Goal: Information Seeking & Learning: Learn about a topic

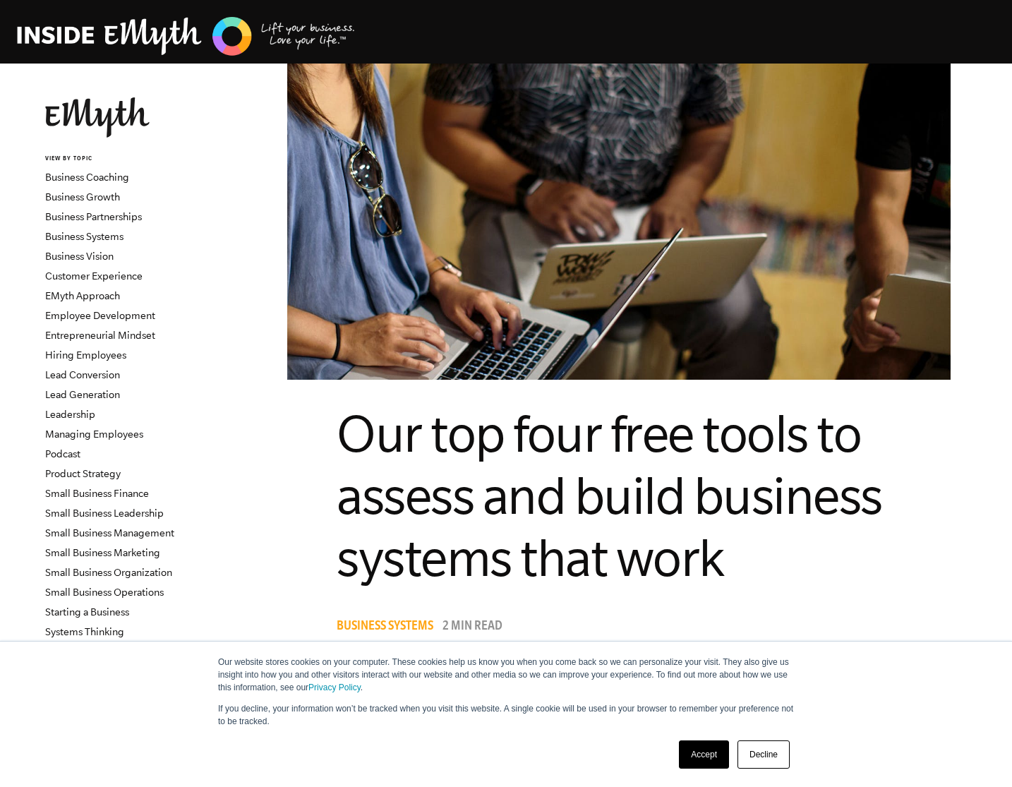
scroll to position [1632, 0]
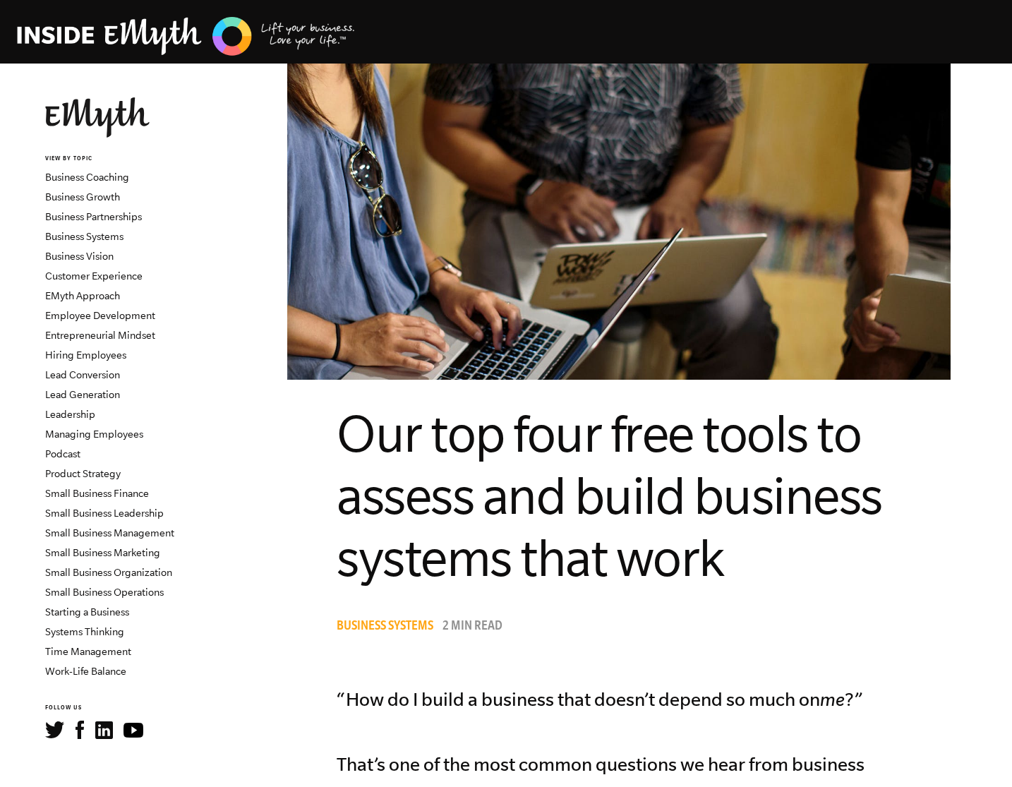
click at [294, 28] on img at bounding box center [186, 36] width 339 height 43
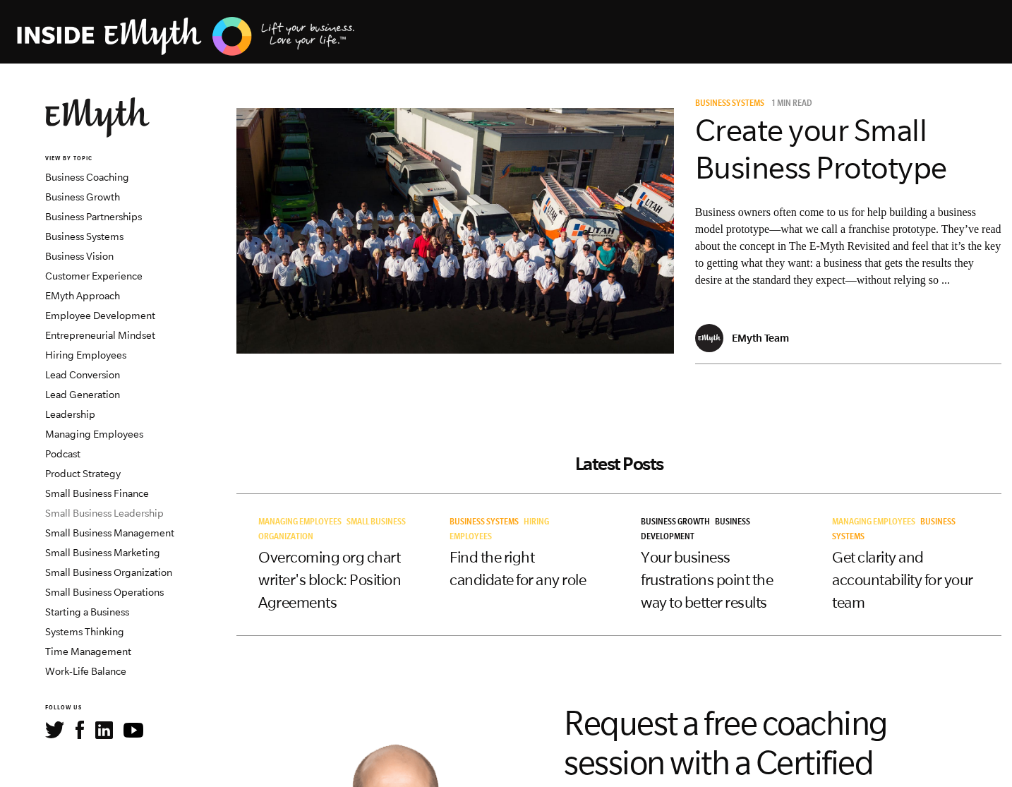
click at [115, 513] on link "Small Business Leadership" at bounding box center [104, 512] width 119 height 11
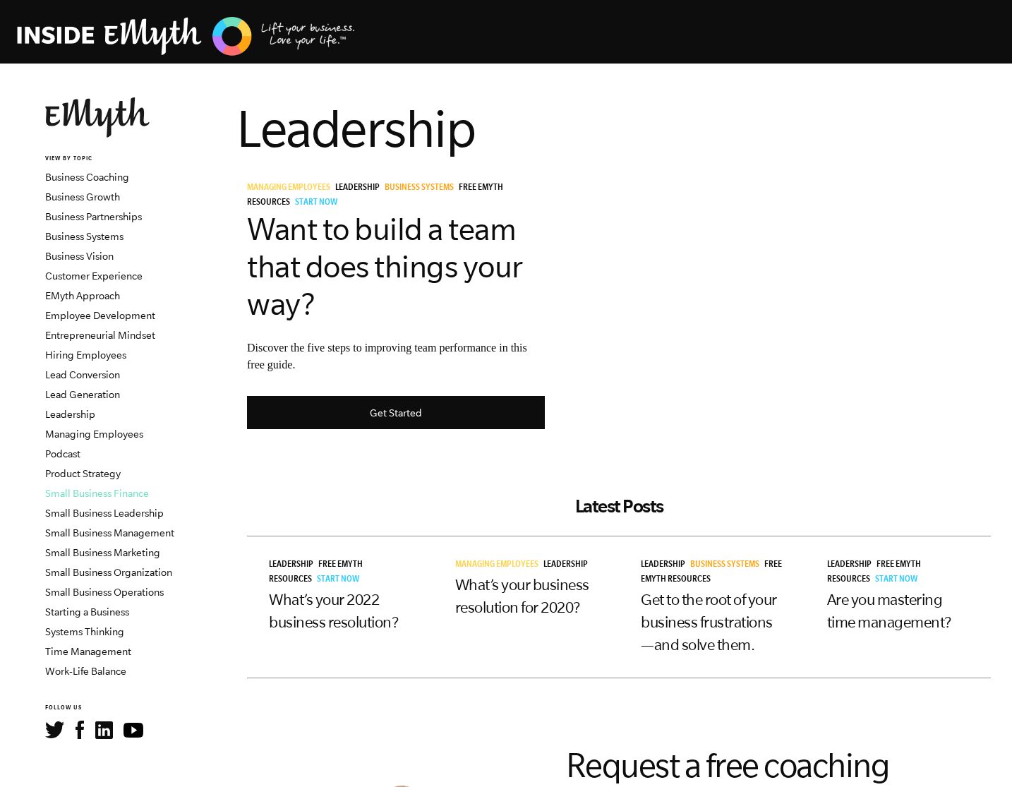
click at [111, 495] on link "Small Business Finance" at bounding box center [97, 493] width 104 height 11
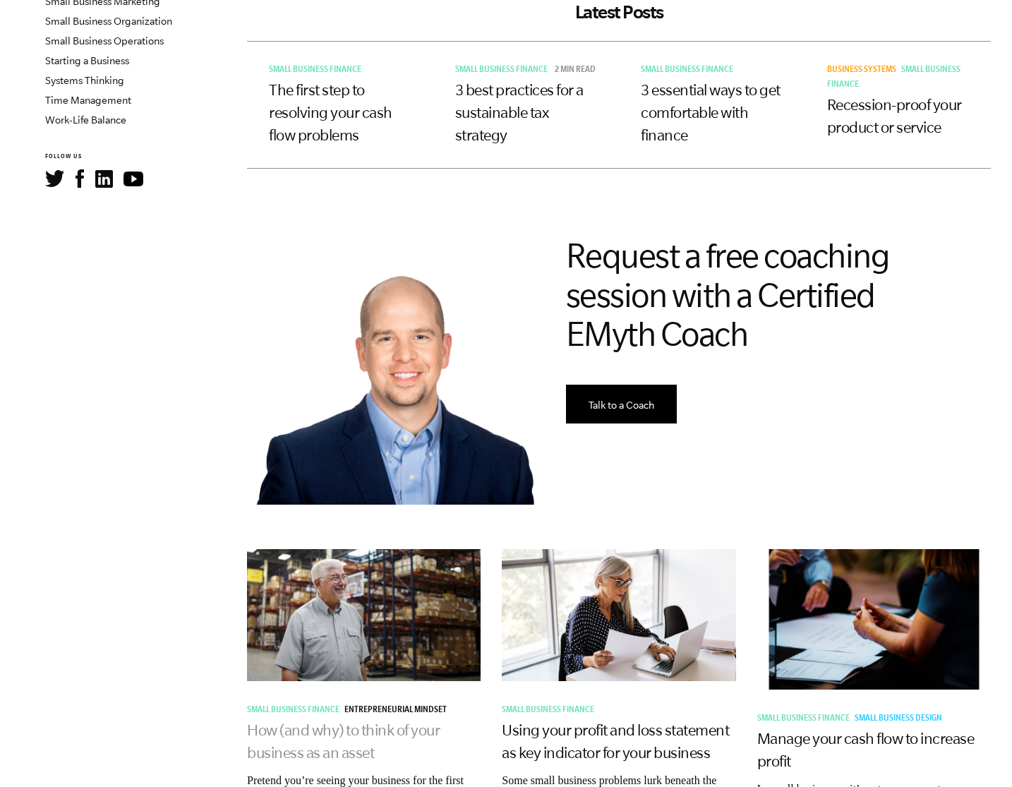
scroll to position [546, 0]
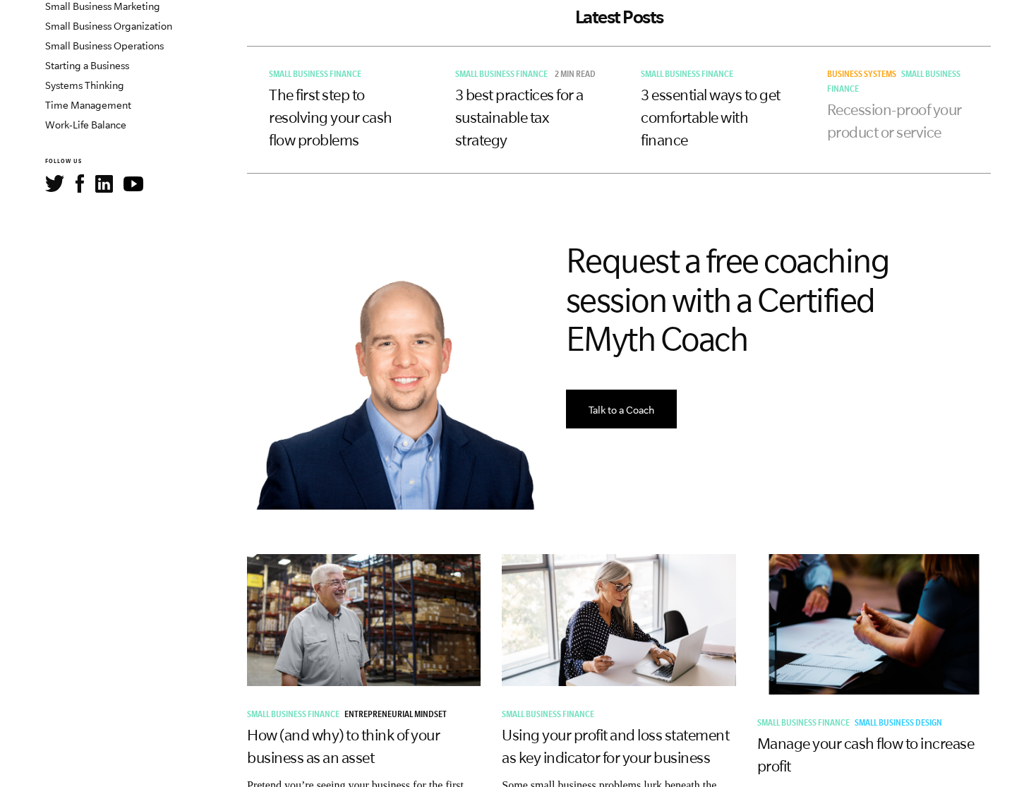
click at [889, 114] on link "Recession-proof your product or service" at bounding box center [894, 121] width 135 height 40
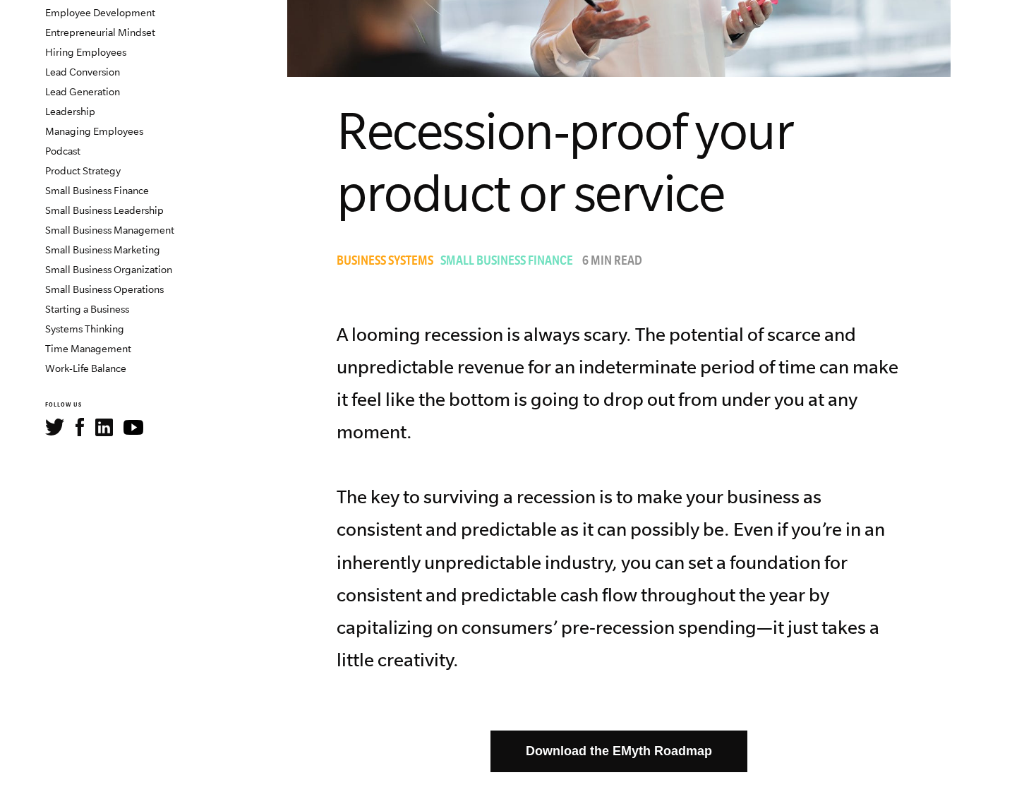
scroll to position [182, 0]
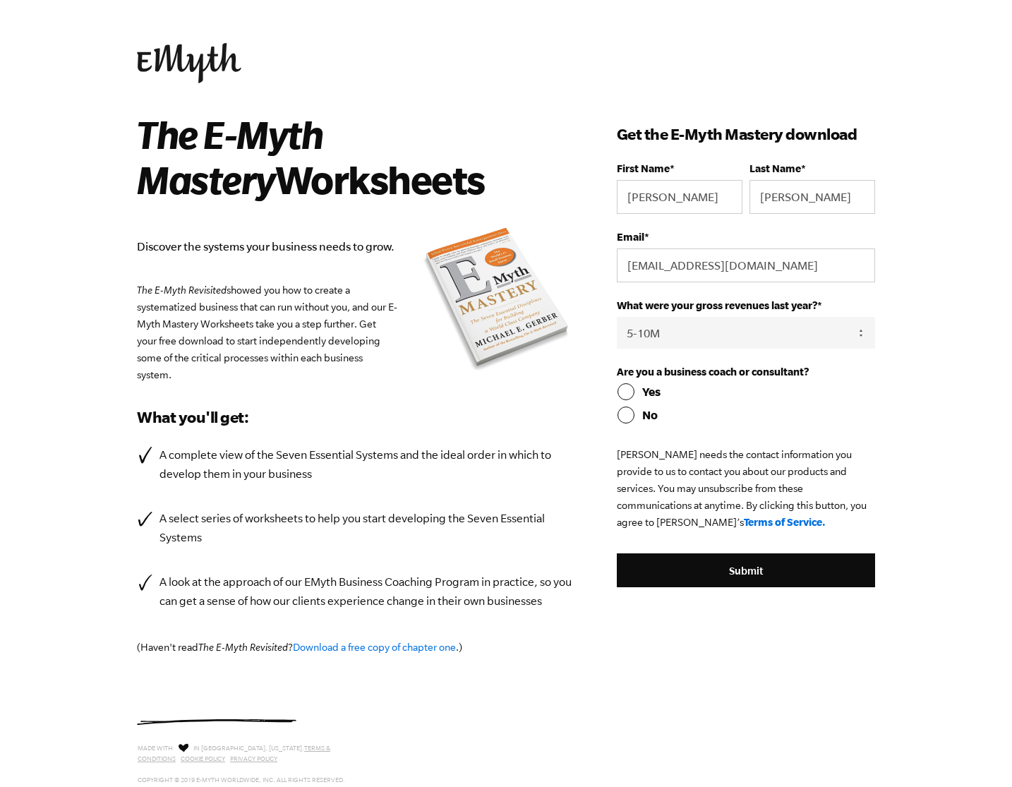
select select "5-10M"
